Goal: Task Accomplishment & Management: Use online tool/utility

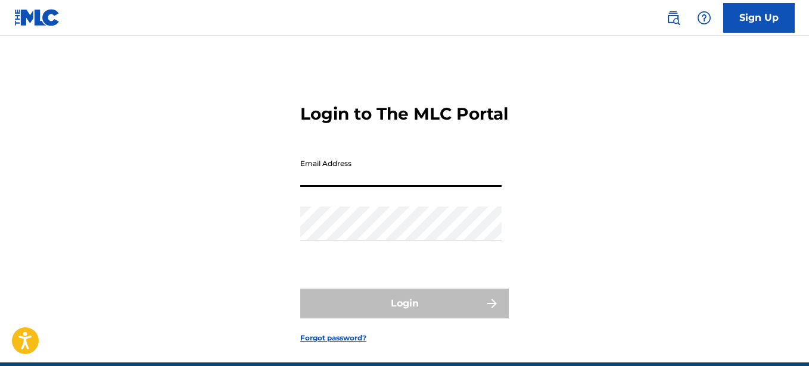
click at [407, 179] on input "Email Address" at bounding box center [400, 170] width 201 height 34
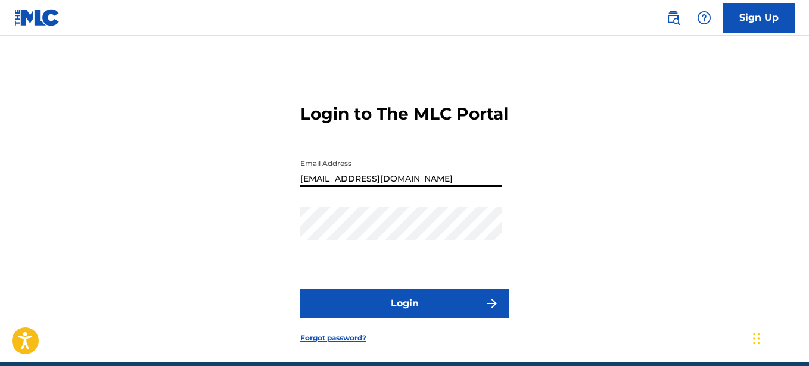
type input "[EMAIL_ADDRESS][DOMAIN_NAME]"
click at [445, 307] on button "Login" at bounding box center [404, 304] width 208 height 30
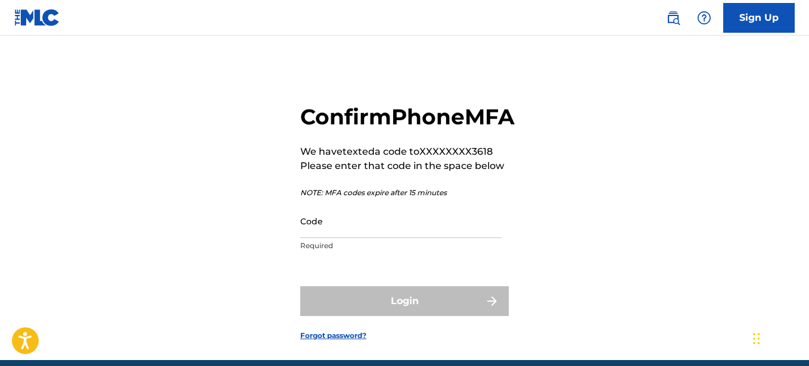
click at [364, 238] on input "Code" at bounding box center [400, 221] width 201 height 34
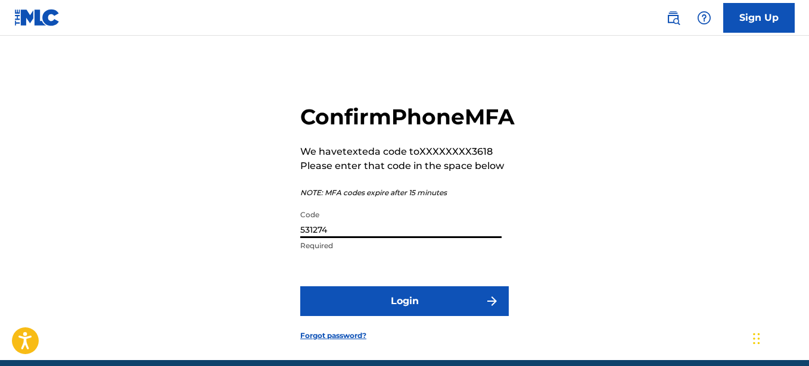
type input "531274"
click at [438, 316] on button "Login" at bounding box center [404, 301] width 208 height 30
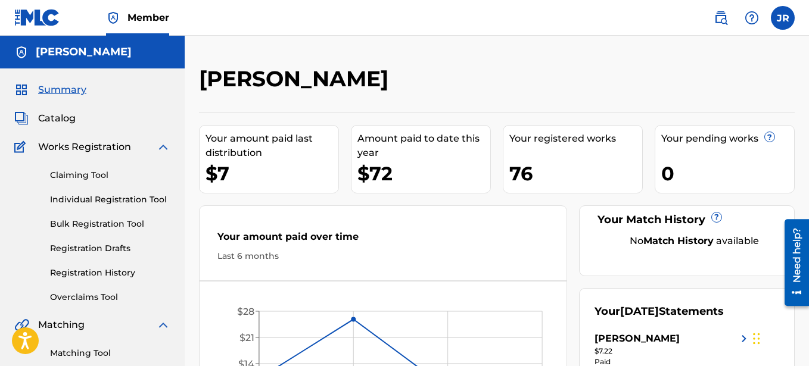
click at [77, 175] on link "Claiming Tool" at bounding box center [110, 175] width 120 height 13
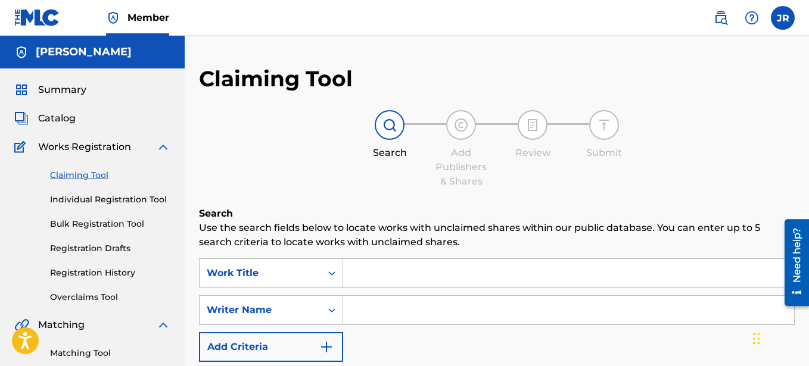
click at [377, 274] on input "Search Form" at bounding box center [568, 273] width 451 height 29
type input "The Disillusionment of Youth and the American Way"
click at [376, 312] on input "Search Form" at bounding box center [568, 310] width 451 height 29
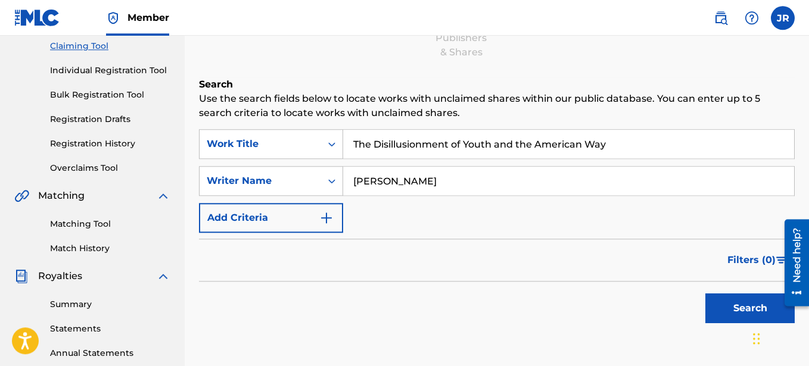
scroll to position [144, 0]
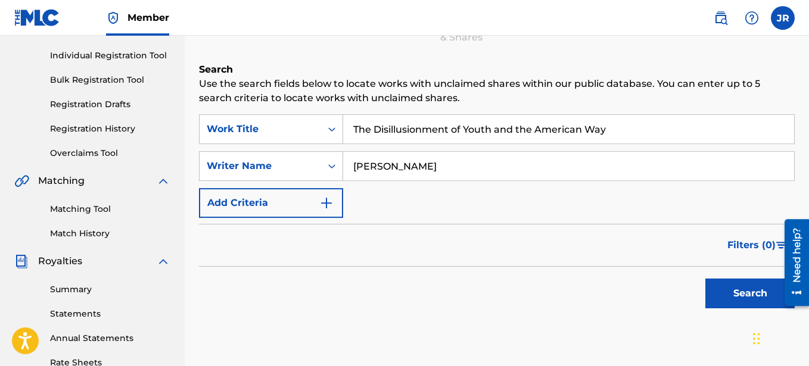
type input "[PERSON_NAME]"
click at [754, 296] on button "Search" at bounding box center [749, 294] width 89 height 30
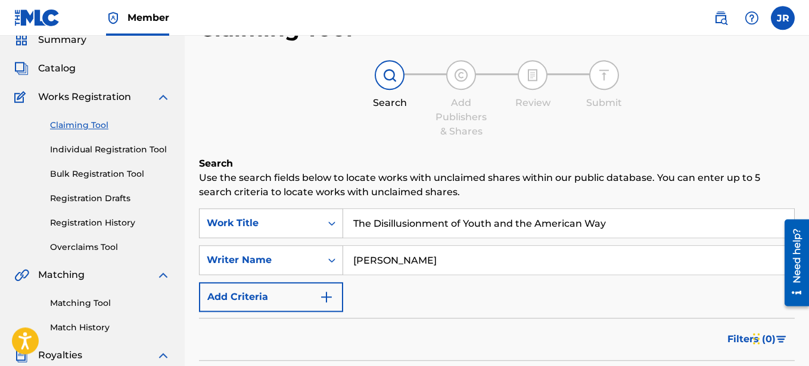
scroll to position [0, 0]
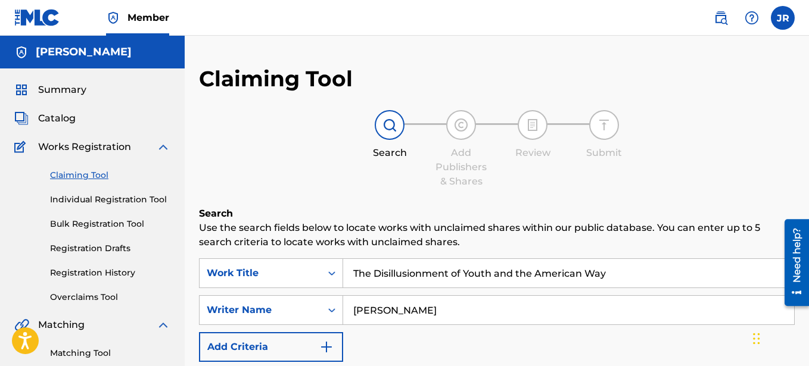
drag, startPoint x: 373, startPoint y: 273, endPoint x: 352, endPoint y: 273, distance: 20.2
click at [352, 273] on input "The Disillusionment of Youth and the American Way" at bounding box center [568, 273] width 451 height 29
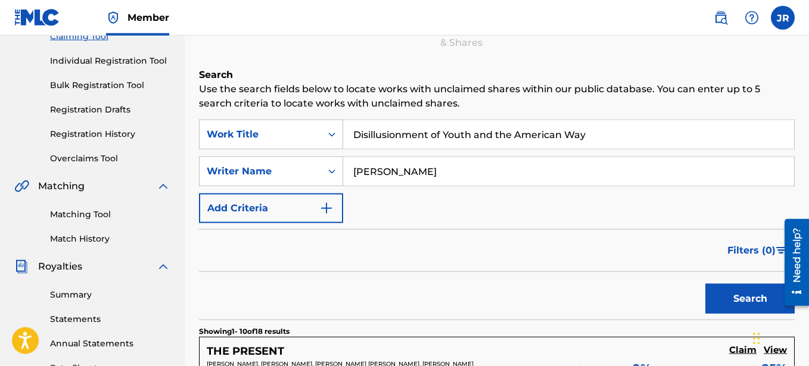
scroll to position [144, 0]
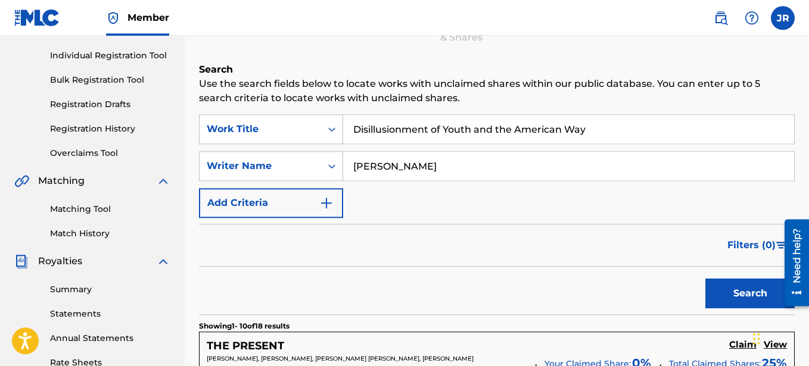
type input "Disillusionment of Youth and the American Way"
click at [759, 295] on button "Search" at bounding box center [749, 294] width 89 height 30
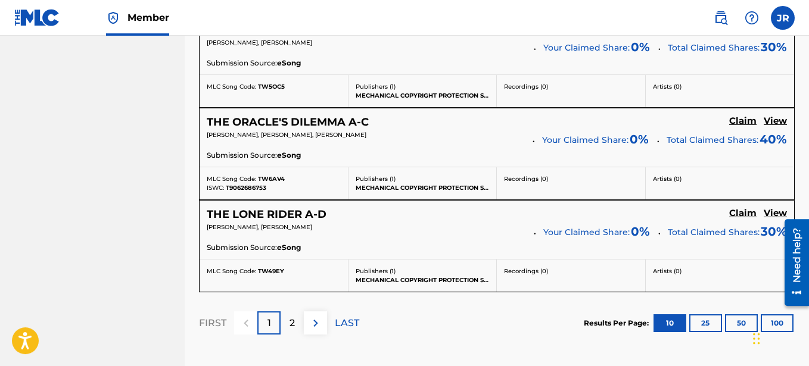
scroll to position [1086, 0]
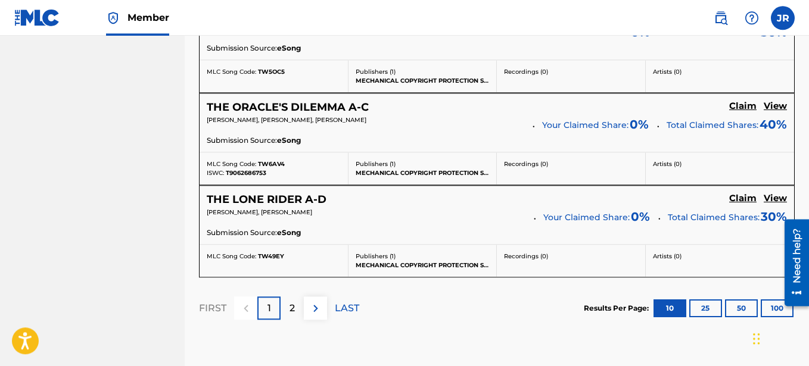
click at [293, 307] on p "2" at bounding box center [291, 308] width 5 height 14
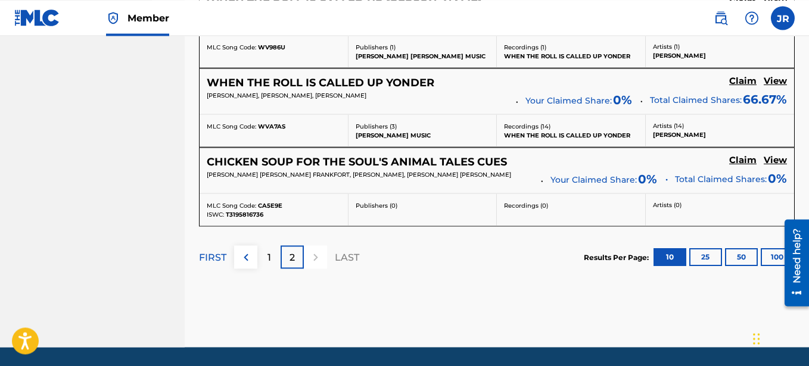
scroll to position [959, 0]
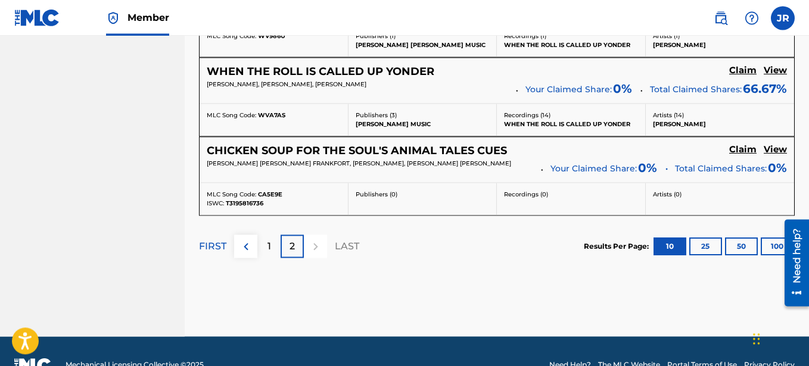
click at [704, 245] on button "25" at bounding box center [705, 247] width 33 height 18
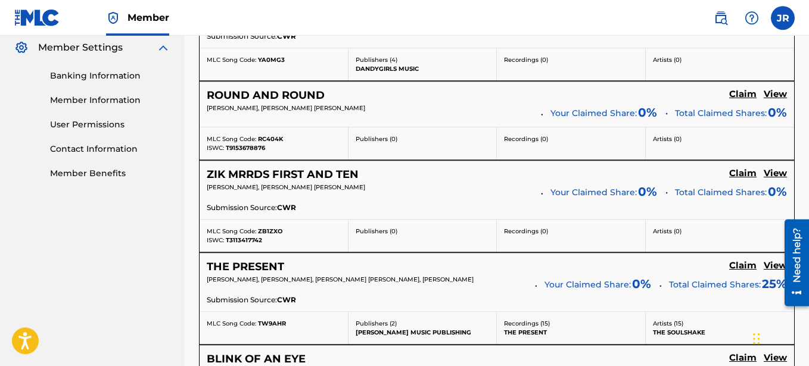
scroll to position [0, 0]
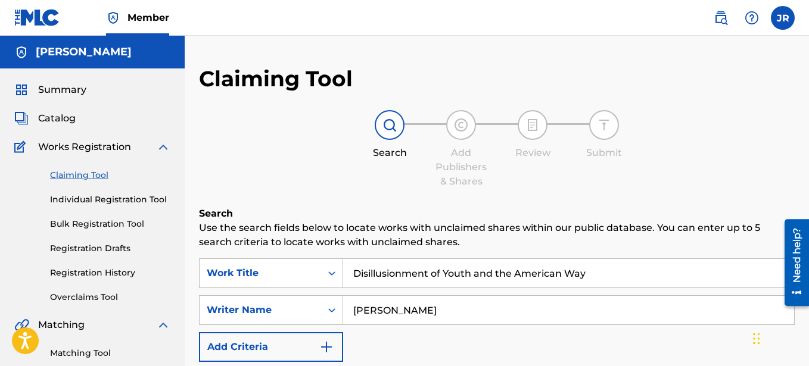
click at [326, 347] on img "Search Form" at bounding box center [326, 347] width 14 height 14
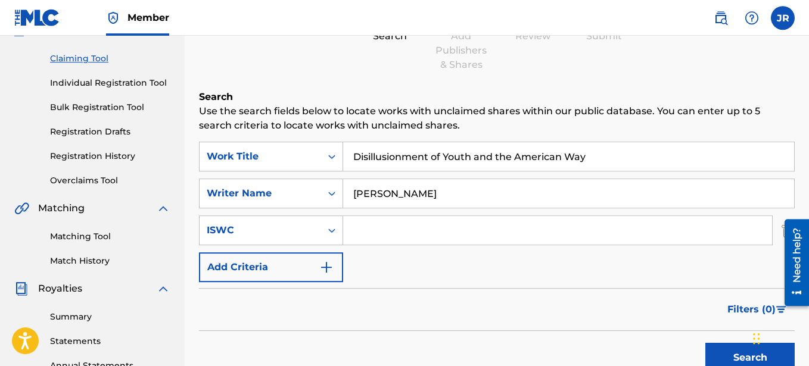
scroll to position [120, 0]
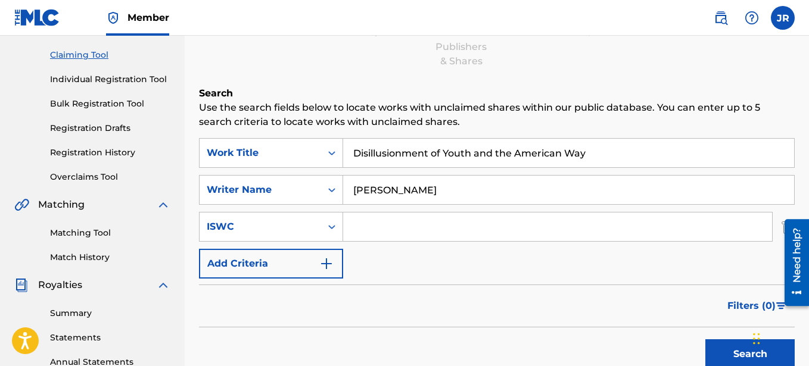
click at [325, 261] on img "Search Form" at bounding box center [326, 264] width 14 height 14
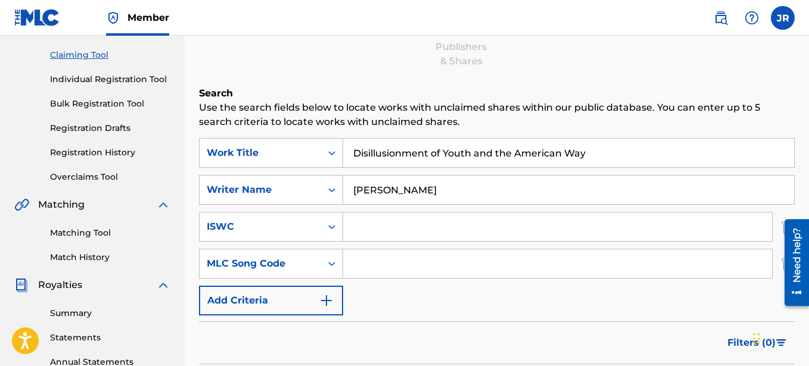
click at [326, 303] on img "Search Form" at bounding box center [326, 301] width 14 height 14
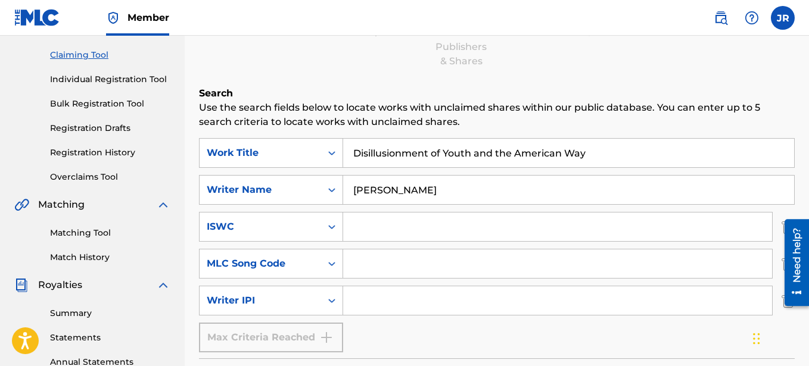
click at [353, 189] on input "[PERSON_NAME]" at bounding box center [568, 190] width 451 height 29
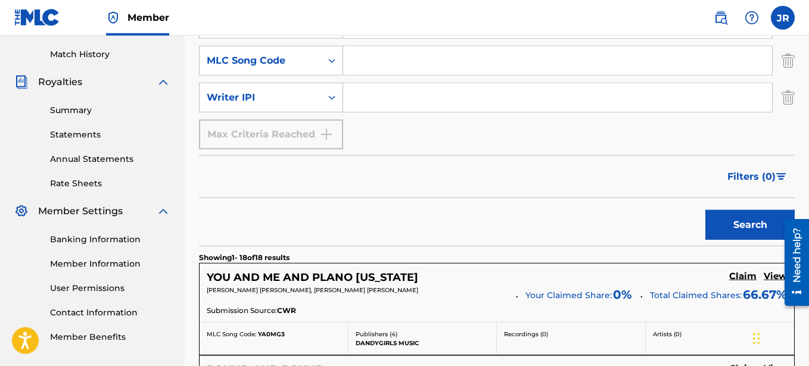
scroll to position [335, 0]
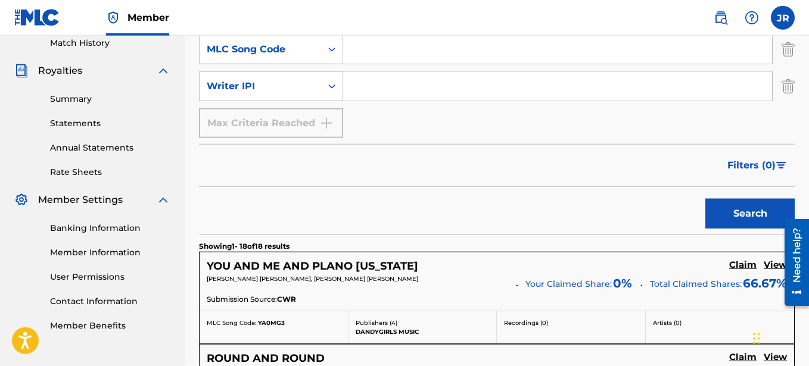
type input "[PERSON_NAME]"
click at [766, 208] on button "Search" at bounding box center [749, 214] width 89 height 30
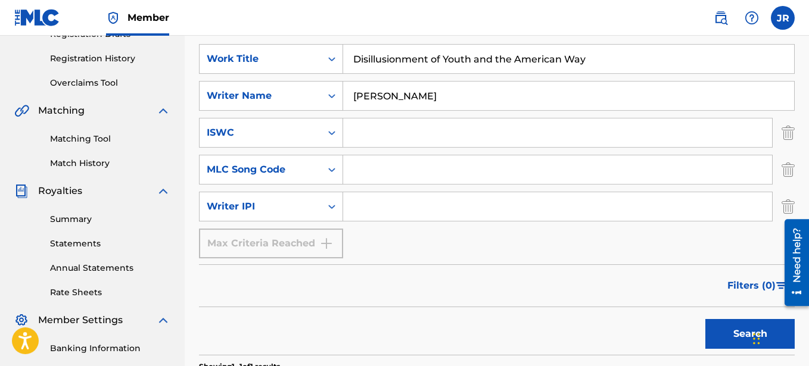
scroll to position [0, 0]
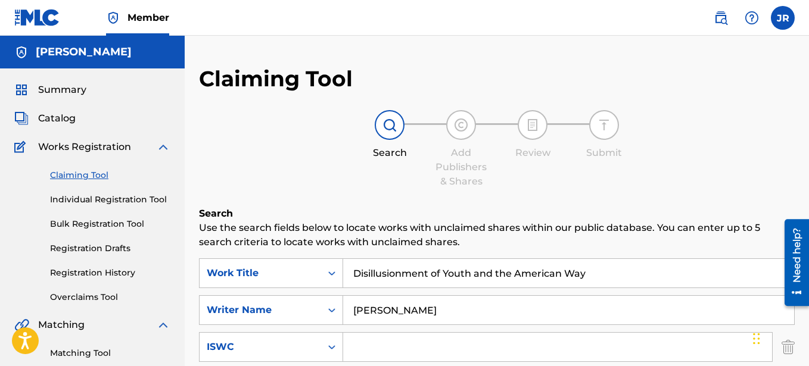
click at [779, 19] on label at bounding box center [782, 18] width 24 height 24
click at [782, 18] on input "JR [PERSON_NAME] [EMAIL_ADDRESS][DOMAIN_NAME] Notification Preferences Profile …" at bounding box center [782, 18] width 0 height 0
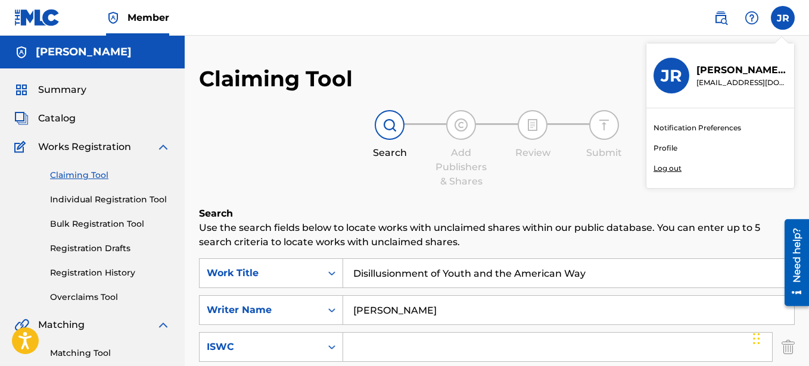
scroll to position [4, 0]
click at [673, 166] on p "Log out" at bounding box center [667, 168] width 28 height 11
click at [782, 18] on input "JR [PERSON_NAME] [EMAIL_ADDRESS][DOMAIN_NAME] Notification Preferences Profile …" at bounding box center [782, 18] width 0 height 0
